Goal: Navigation & Orientation: Find specific page/section

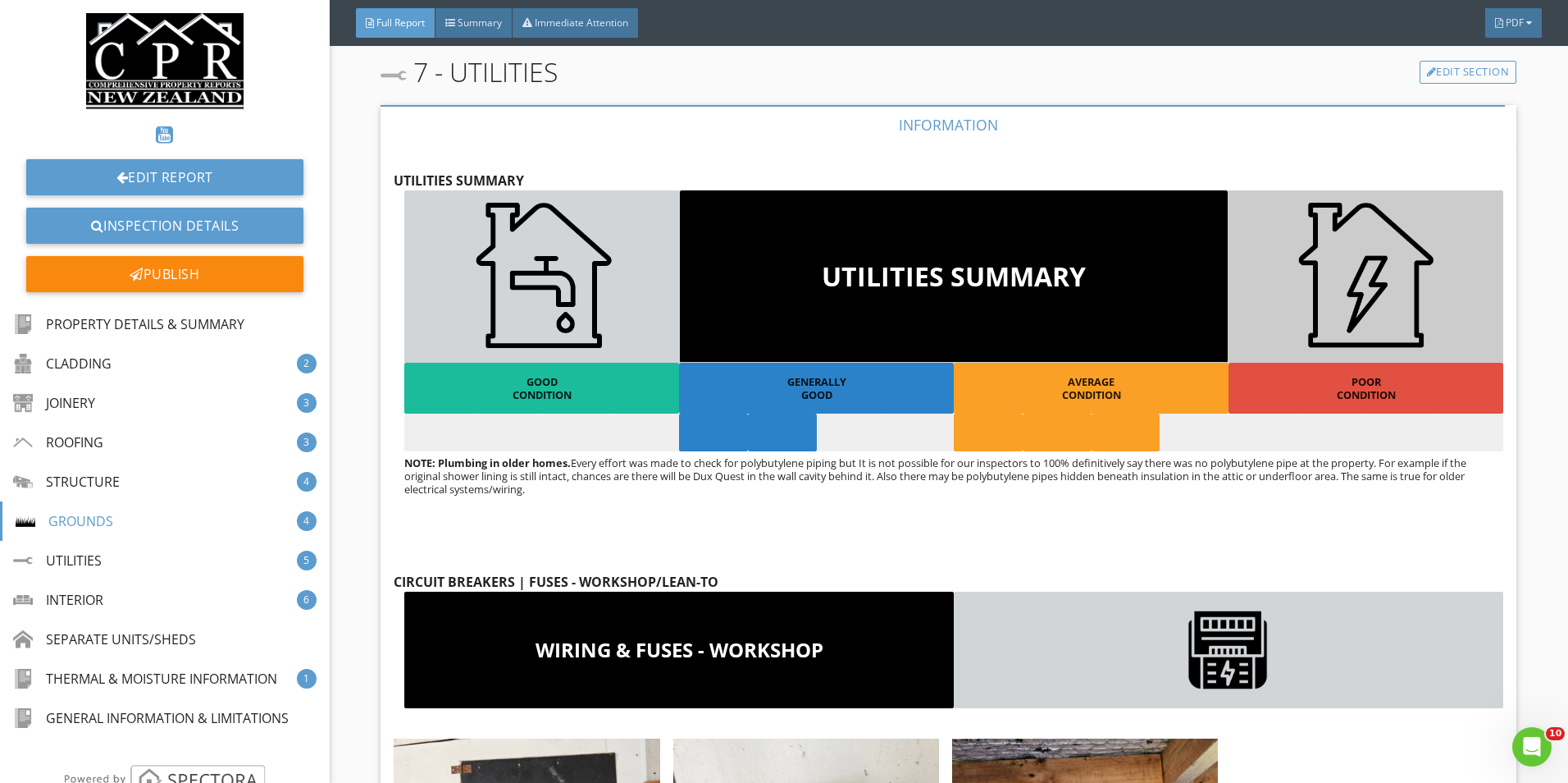
scroll to position [22237, 0]
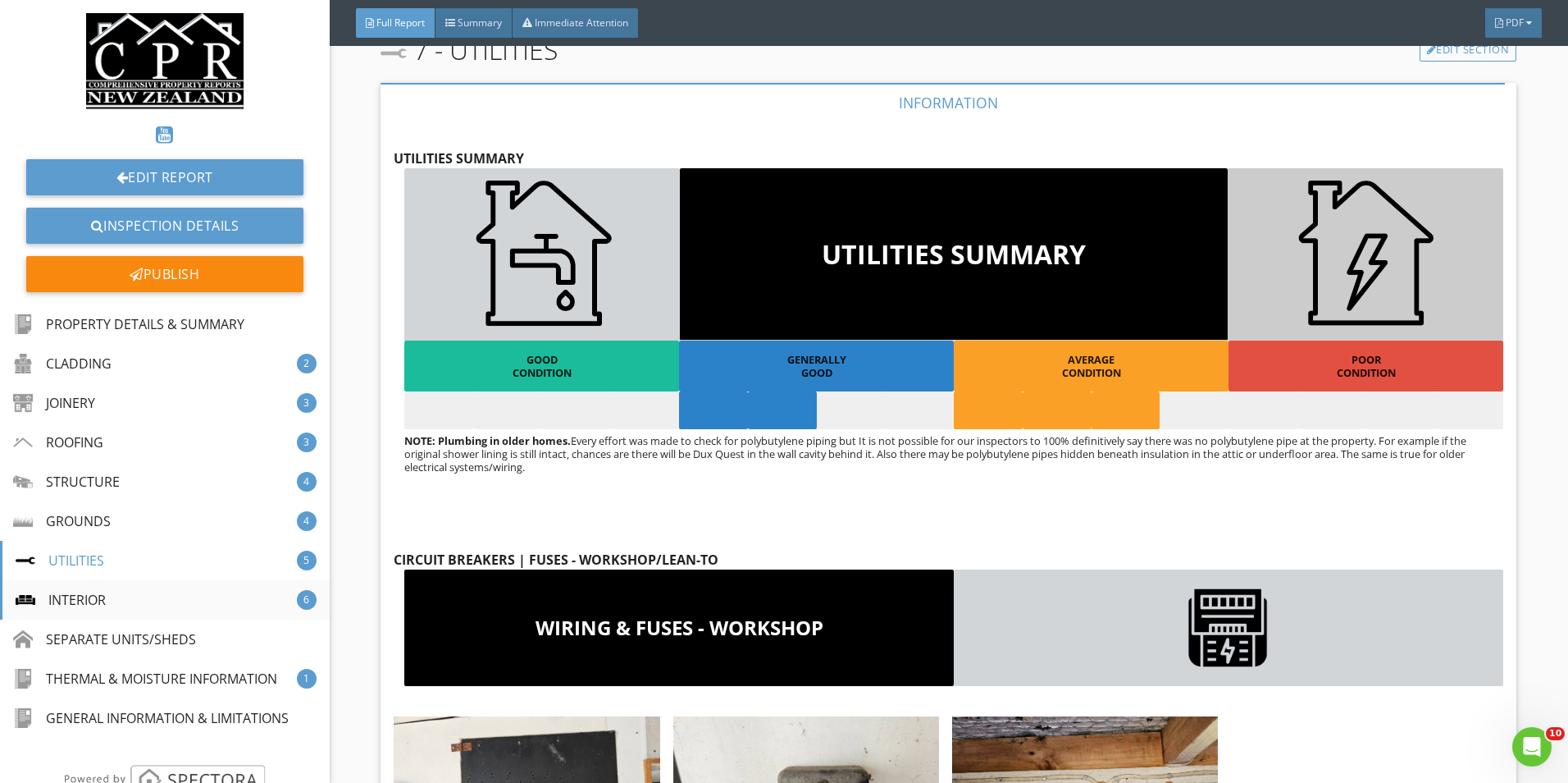
click at [108, 598] on div "INTERIOR 6" at bounding box center [165, 600] width 330 height 39
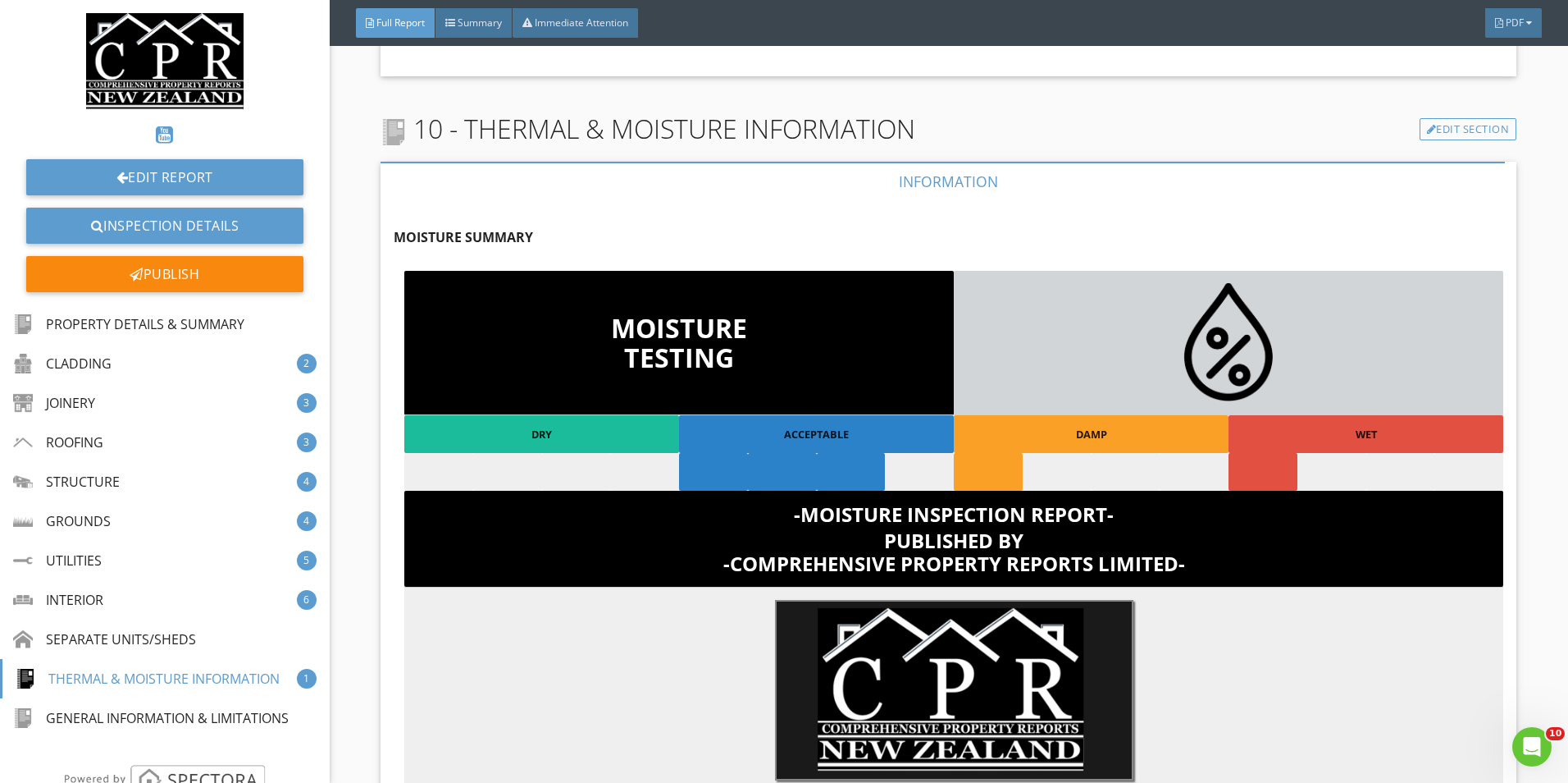
scroll to position [48320, 0]
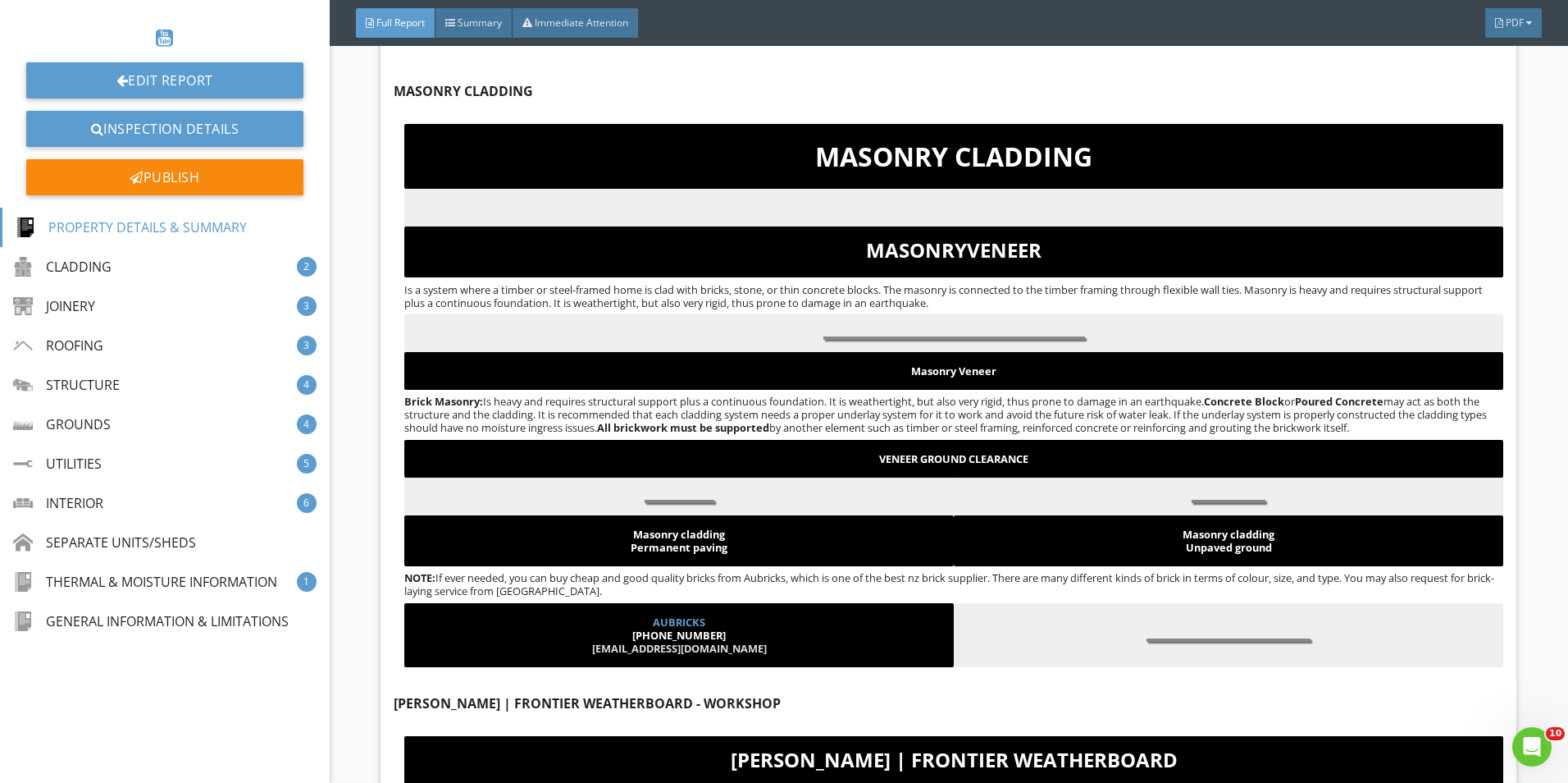
scroll to position [5006, 0]
